Goal: Task Accomplishment & Management: Manage account settings

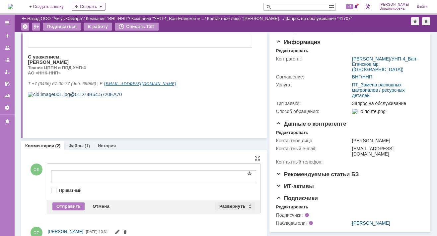
click at [224, 200] on div "Отправить Отмена Развернуть Свернуть" at bounding box center [153, 205] width 213 height 13
click at [233, 204] on div "Развернуть" at bounding box center [234, 206] width 39 height 8
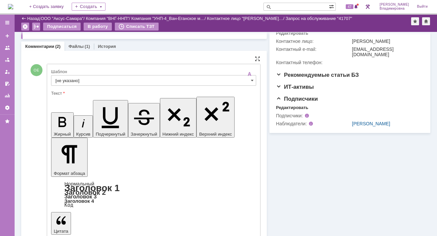
scroll to position [166, 0]
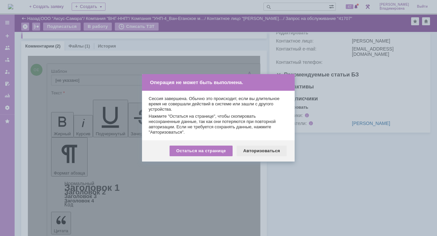
click at [263, 150] on div "Авторизоваться" at bounding box center [262, 150] width 50 height 11
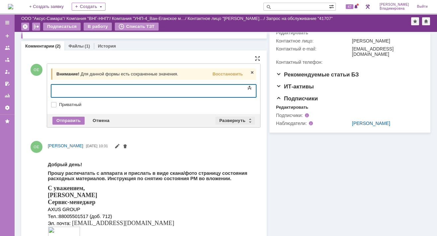
click at [226, 118] on div "Развернуть" at bounding box center [234, 120] width 39 height 8
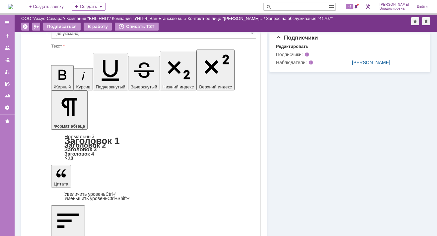
scroll to position [265, 0]
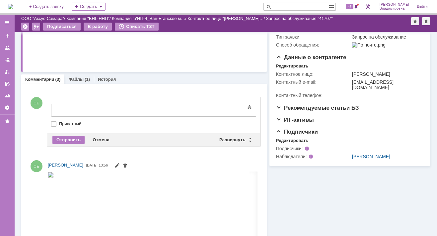
scroll to position [0, 0]
click at [235, 137] on div "Развернуть" at bounding box center [234, 140] width 39 height 8
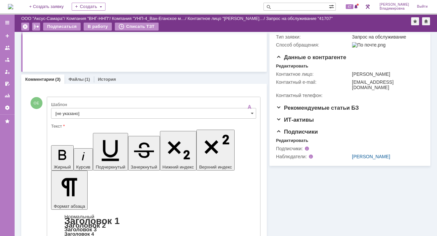
click at [64, 111] on input "[не указано]" at bounding box center [153, 113] width 205 height 11
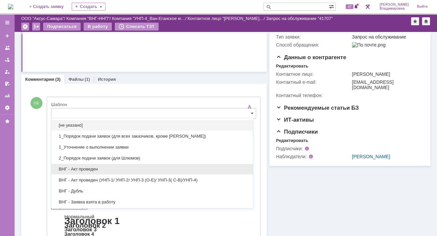
click at [80, 165] on div "ВНГ - Акт проведен" at bounding box center [151, 169] width 201 height 11
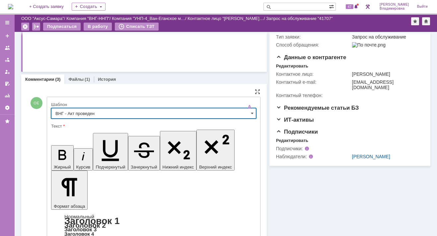
type input "ВНГ - Акт проведен"
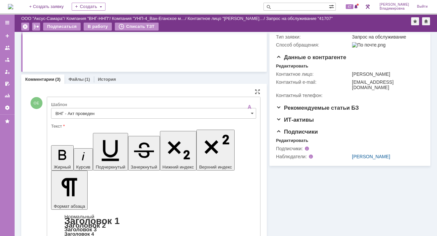
drag, startPoint x: 58, startPoint y: 1621, endPoint x: 220, endPoint y: 1622, distance: 161.3
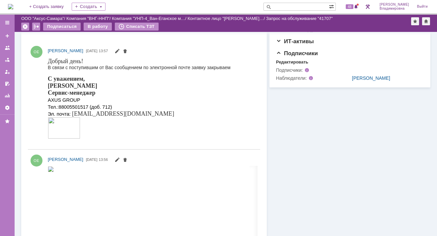
scroll to position [166, 0]
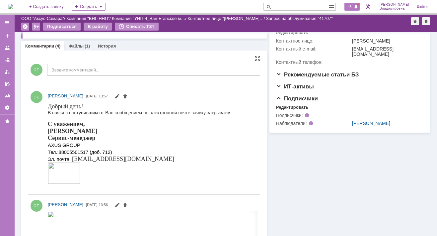
click at [353, 8] on span "48" at bounding box center [350, 6] width 8 height 5
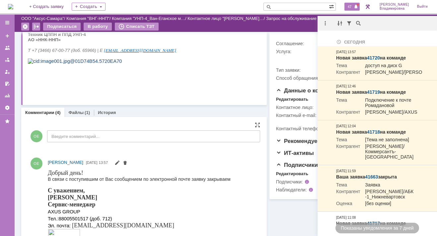
scroll to position [0, 0]
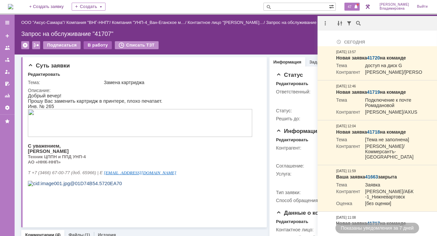
click at [96, 45] on div "В работу" at bounding box center [98, 45] width 28 height 8
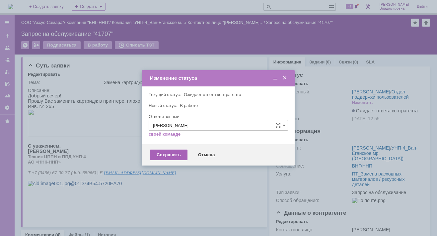
click at [158, 154] on div "Сохранить" at bounding box center [168, 154] width 37 height 11
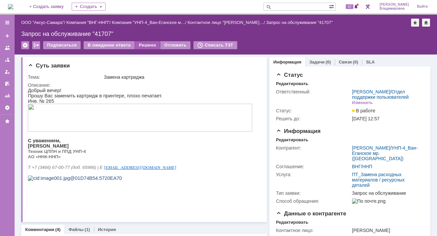
click at [145, 42] on div "Решено" at bounding box center [147, 45] width 25 height 8
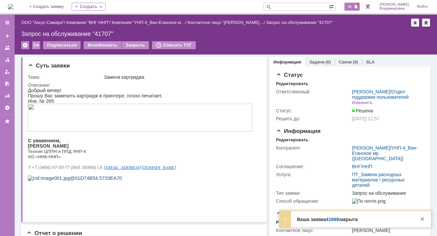
click at [353, 7] on span "48" at bounding box center [350, 6] width 8 height 5
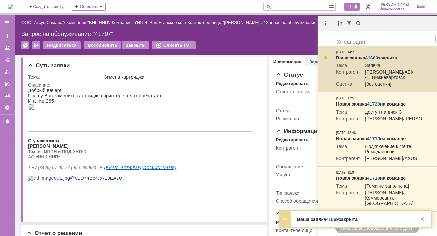
click at [376, 56] on link "41669" at bounding box center [371, 57] width 13 height 5
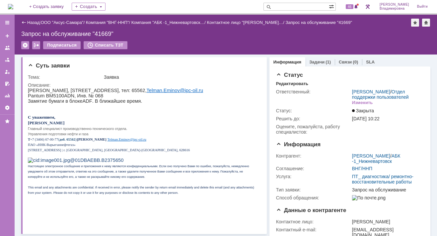
drag, startPoint x: 184, startPoint y: 3, endPoint x: 190, endPoint y: 3, distance: 6.6
click at [184, 3] on div "На домашнюю + Создать заявку Создать 46 Орлова Елена Владимировна Выйти" at bounding box center [218, 7] width 437 height 15
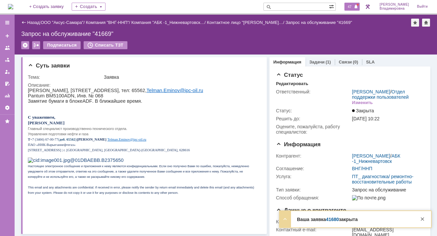
click at [353, 7] on span "47" at bounding box center [350, 6] width 8 height 5
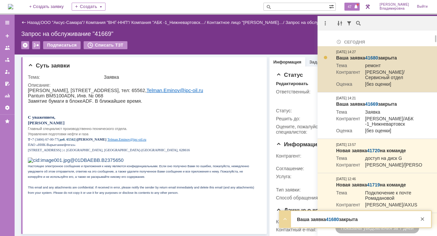
click at [370, 56] on link "41680" at bounding box center [371, 57] width 13 height 5
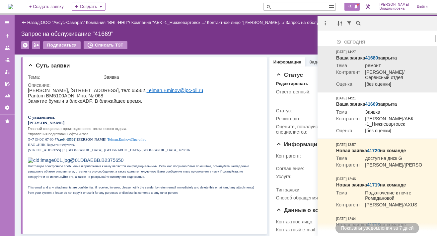
click at [370, 56] on link "41680" at bounding box center [371, 57] width 13 height 5
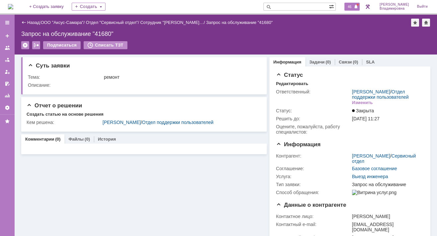
click at [353, 6] on span "46" at bounding box center [350, 6] width 8 height 5
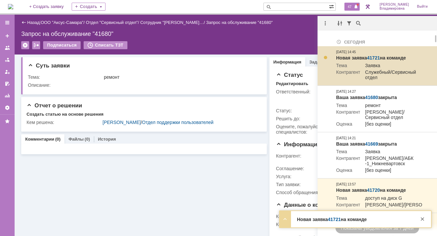
click at [376, 59] on link "41721" at bounding box center [373, 57] width 13 height 5
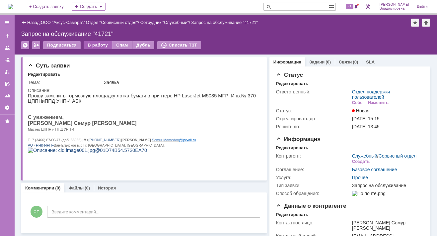
click at [103, 43] on div "В работу" at bounding box center [98, 45] width 28 height 8
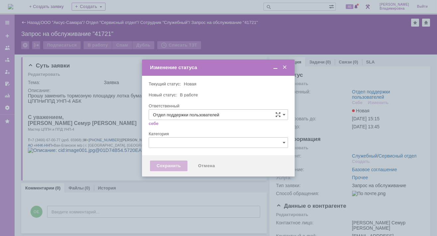
type input "[PERSON_NAME]"
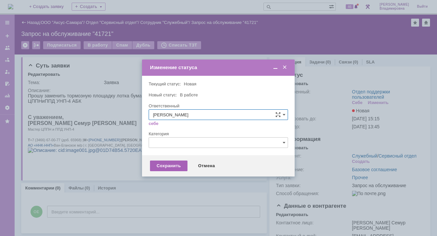
click at [165, 164] on div "Сохранить" at bounding box center [168, 165] width 37 height 11
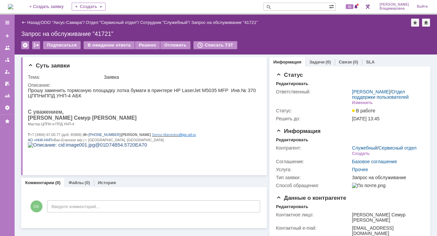
click at [284, 9] on input "text" at bounding box center [295, 7] width 65 height 8
type input "40985"
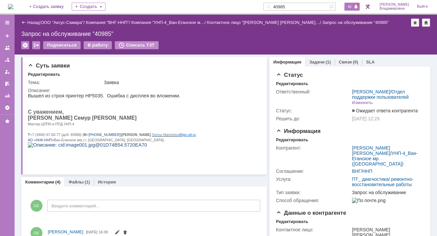
click at [351, 7] on span "46" at bounding box center [350, 6] width 8 height 5
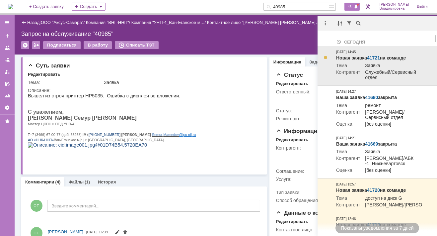
click at [376, 56] on link "41721" at bounding box center [373, 57] width 13 height 5
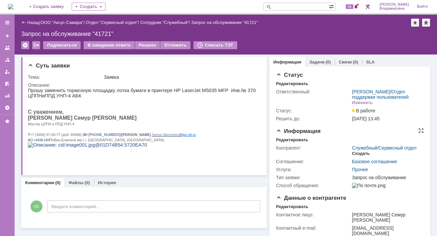
click at [360, 155] on div "Создать" at bounding box center [361, 153] width 18 height 5
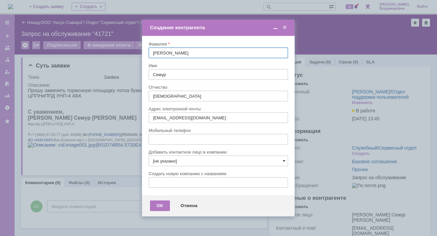
click at [284, 159] on span at bounding box center [284, 160] width 3 height 5
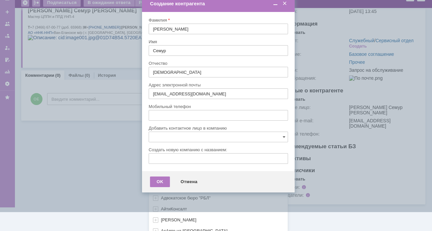
scroll to position [197, 0]
click at [163, 225] on div "[не указано] AVON AXUS Axus Computers DELPHI Xcom _подрядчик Михайловка «ММЦ Пр…" at bounding box center [218, 234] width 139 height 573
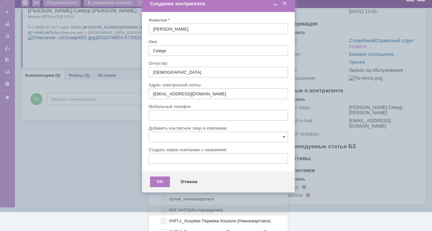
scroll to position [397, 0]
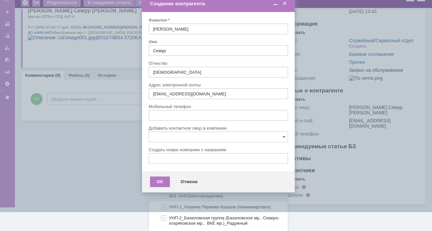
click at [170, 193] on span "ВНГ-ННП(Месторождения)" at bounding box center [196, 195] width 54 height 5
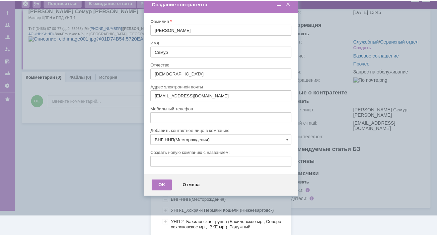
scroll to position [54, 0]
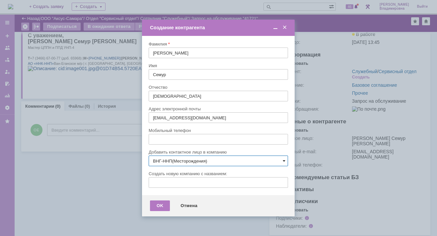
click at [284, 160] on span at bounding box center [284, 160] width 3 height 5
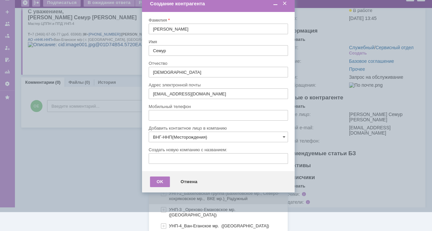
scroll to position [464, 0]
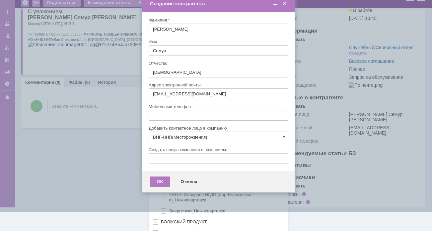
click at [193, 181] on span "УНП-4_Ван-Еганское мр. ([GEOGRAPHIC_DATA])" at bounding box center [219, 183] width 100 height 5
type input "УНП-4_Ван-Еганское мр. ([GEOGRAPHIC_DATA])"
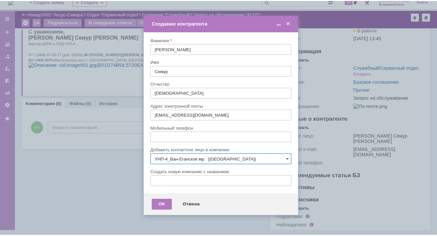
scroll to position [0, 0]
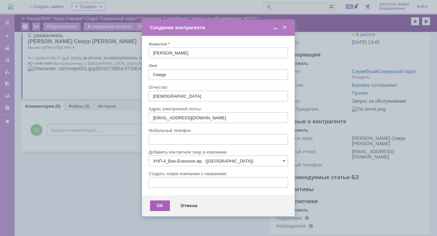
click at [157, 205] on div "OK" at bounding box center [160, 205] width 20 height 11
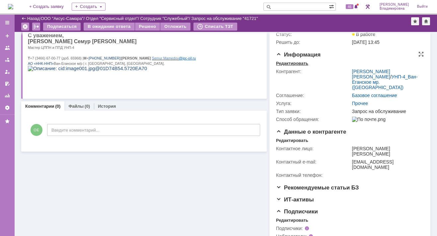
click at [292, 66] on div "Редактировать" at bounding box center [292, 63] width 32 height 5
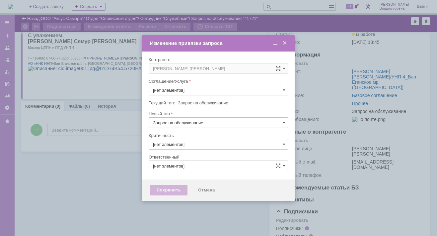
type input "3. Низкая"
type input "[не указано]"
type input "Прочее"
type input "[PERSON_NAME]"
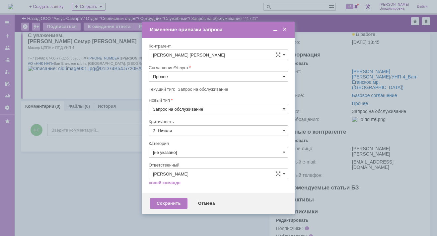
click at [284, 75] on span at bounding box center [284, 76] width 3 height 5
click at [177, 135] on span "ПТ_ диагностика/ ремонтно-восстановительные работы" at bounding box center [218, 136] width 131 height 5
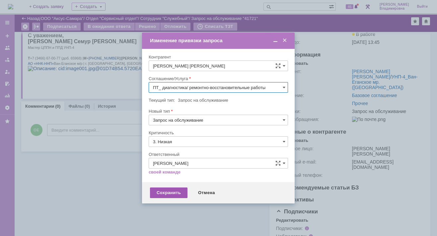
type input "ПТ_ диагностика/ ремонтно-восстановительные работы"
click at [174, 190] on div "Сохранить" at bounding box center [168, 192] width 37 height 11
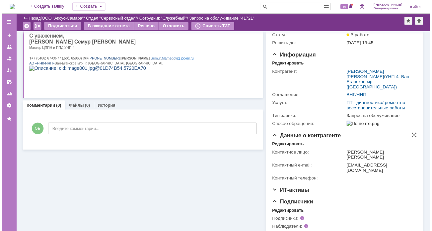
scroll to position [0, 0]
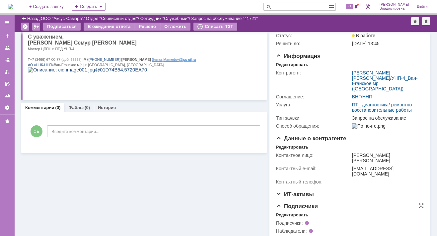
click at [292, 212] on div "Редактировать" at bounding box center [292, 214] width 32 height 5
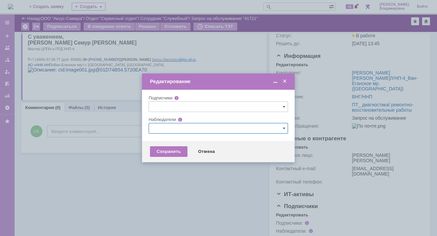
click at [156, 128] on input "text" at bounding box center [218, 128] width 139 height 11
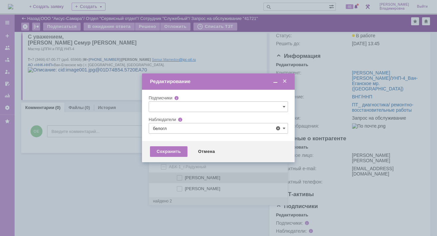
click at [185, 176] on span at bounding box center [185, 176] width 0 height 3
click at [178, 176] on input "[PERSON_NAME]" at bounding box center [180, 178] width 4 height 4
type input "[PERSON_NAME]"
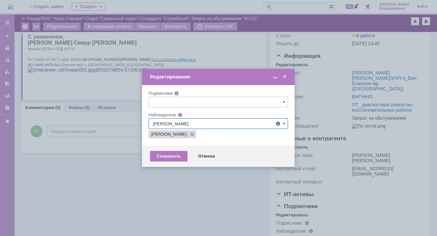
drag, startPoint x: 122, startPoint y: 178, endPoint x: 152, endPoint y: 166, distance: 32.8
click at [123, 177] on div at bounding box center [218, 118] width 437 height 236
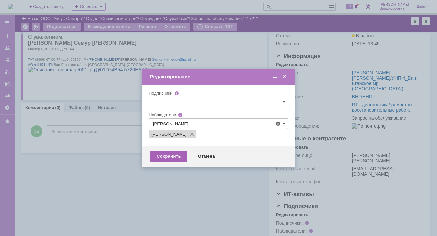
click at [164, 156] on div "Сохранить" at bounding box center [168, 156] width 37 height 11
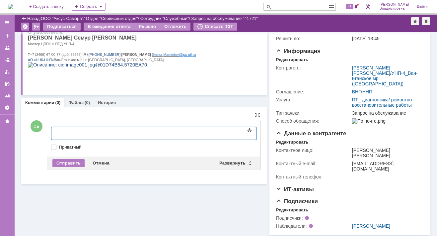
scroll to position [58, 0]
click at [234, 160] on div "Развернуть" at bounding box center [234, 163] width 39 height 8
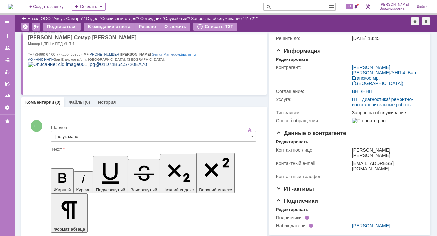
scroll to position [0, 0]
click at [68, 135] on input "[не указано]" at bounding box center [153, 136] width 205 height 11
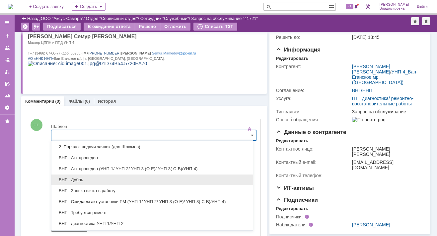
scroll to position [66, 0]
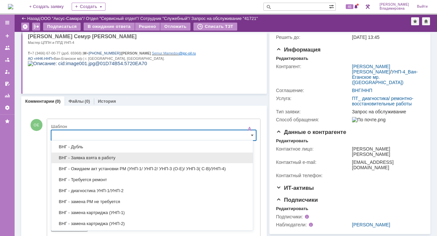
click at [99, 156] on span "ВНГ - Заявка взята в работу" at bounding box center [151, 157] width 193 height 5
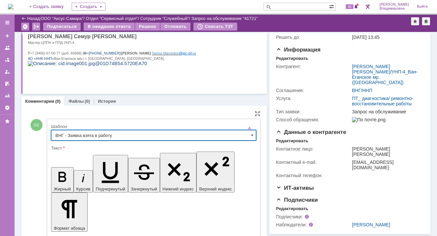
type input "ВНГ - Заявка взята в работу"
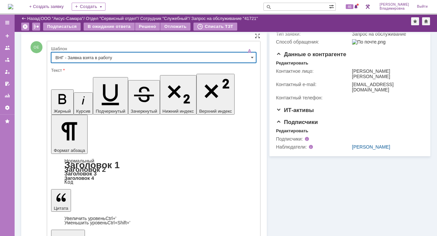
scroll to position [165, 0]
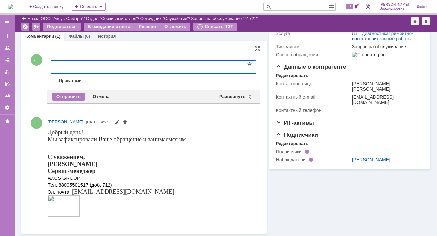
scroll to position [122, 0]
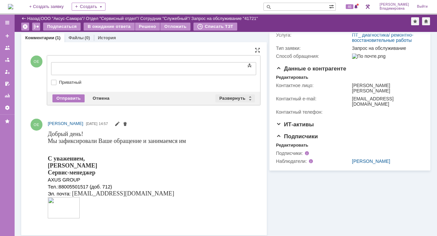
click at [229, 95] on div "Развернуть" at bounding box center [234, 98] width 39 height 8
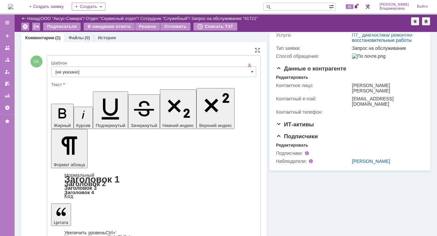
scroll to position [0, 0]
click at [61, 70] on input "[не указано]" at bounding box center [153, 71] width 205 height 11
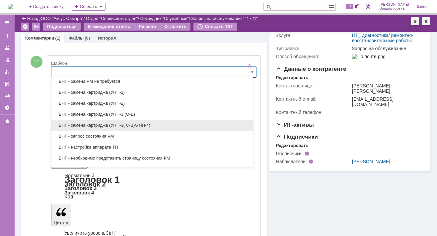
scroll to position [133, 0]
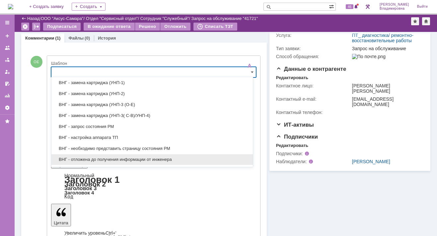
click at [81, 154] on div "ВНГ - отложена до получения информации от инженера" at bounding box center [151, 159] width 201 height 11
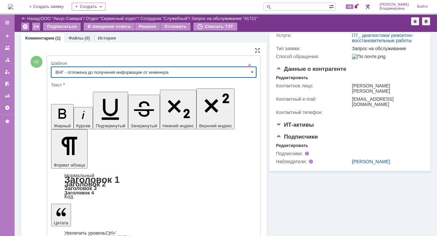
type input "ВНГ - отложена до получения информации от инженера"
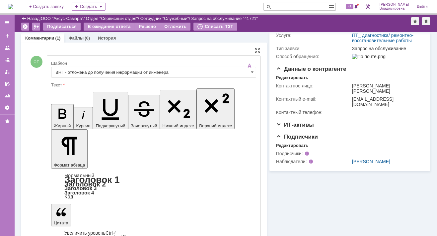
drag, startPoint x: 180, startPoint y: 1577, endPoint x: 227, endPoint y: 1579, distance: 47.1
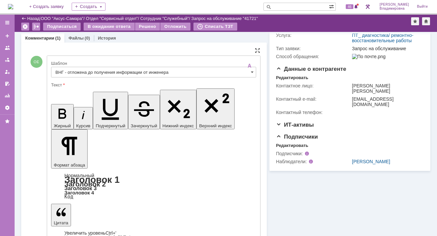
drag, startPoint x: 176, startPoint y: 1577, endPoint x: 227, endPoint y: 1577, distance: 51.8
